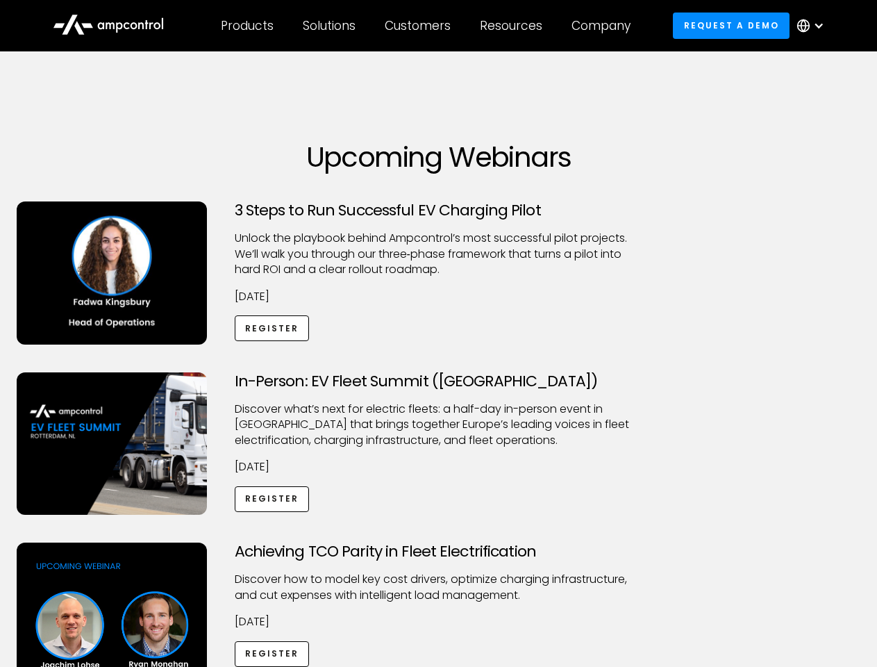
click at [427, 26] on div "Customers" at bounding box center [418, 25] width 66 height 15
click at [247, 26] on div "Products" at bounding box center [247, 25] width 53 height 15
click at [330, 26] on div "Solutions" at bounding box center [329, 25] width 53 height 15
click at [420, 26] on div "Customers" at bounding box center [418, 25] width 66 height 15
click at [514, 26] on div "Resources" at bounding box center [511, 25] width 63 height 15
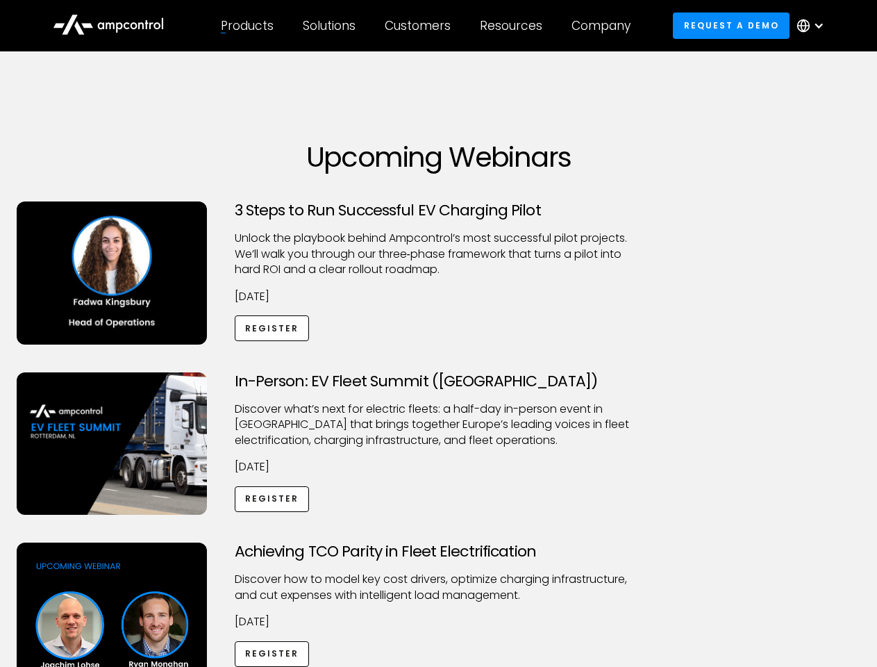
click at [606, 26] on div "Company" at bounding box center [601, 25] width 59 height 15
click at [814, 26] on div at bounding box center [818, 25] width 11 height 11
